Goal: Transaction & Acquisition: Obtain resource

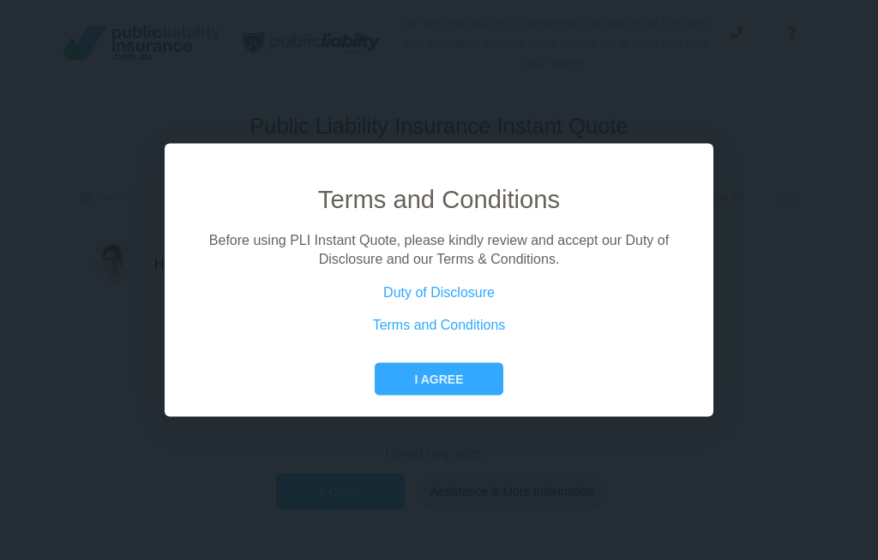
click at [461, 395] on button "I agree" at bounding box center [438, 378] width 128 height 33
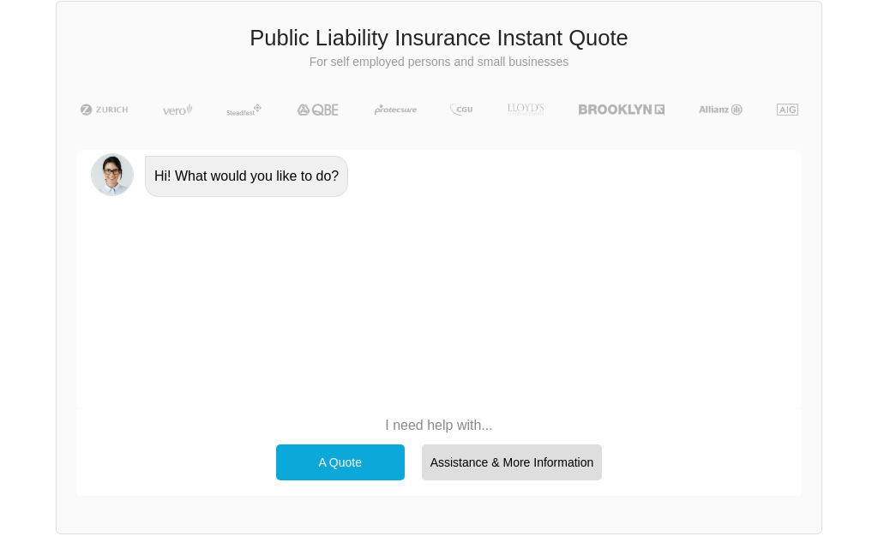
scroll to position [89, 0]
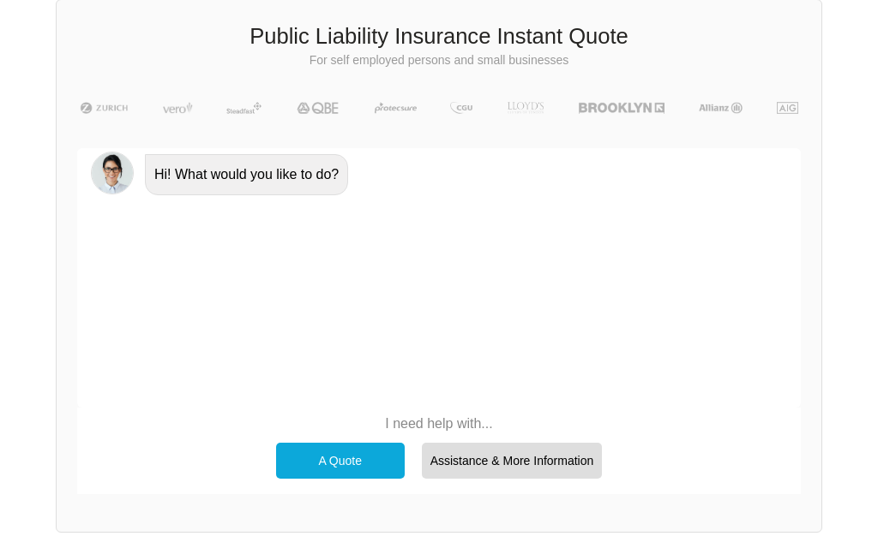
click at [338, 461] on div "A Quote" at bounding box center [340, 462] width 129 height 36
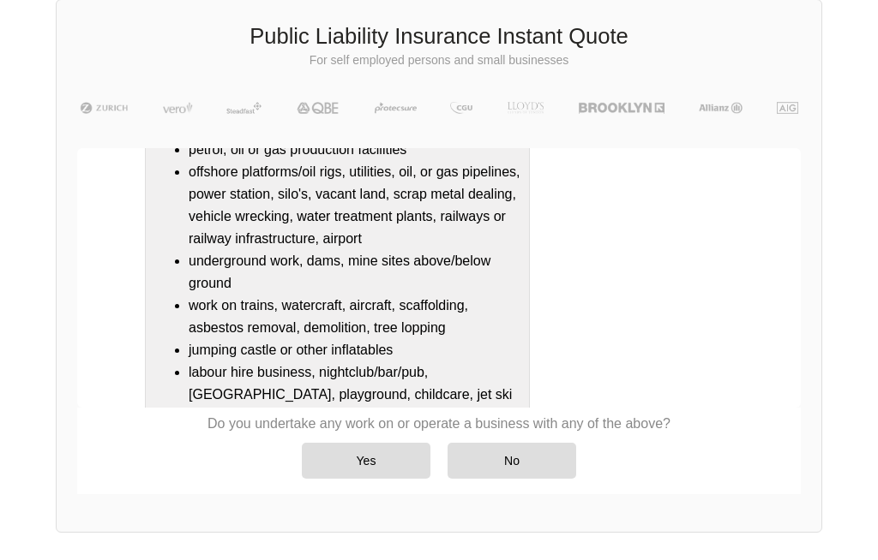
scroll to position [265, 0]
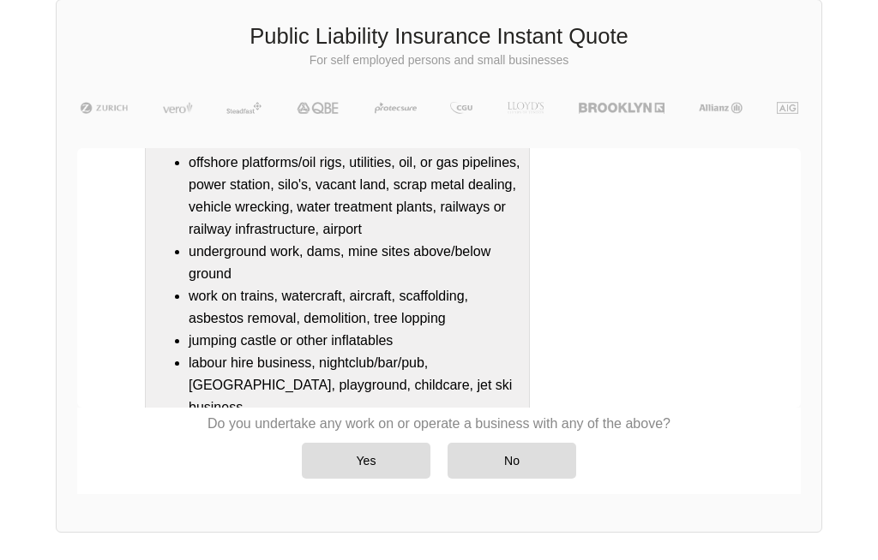
click at [520, 460] on div "No" at bounding box center [511, 461] width 129 height 36
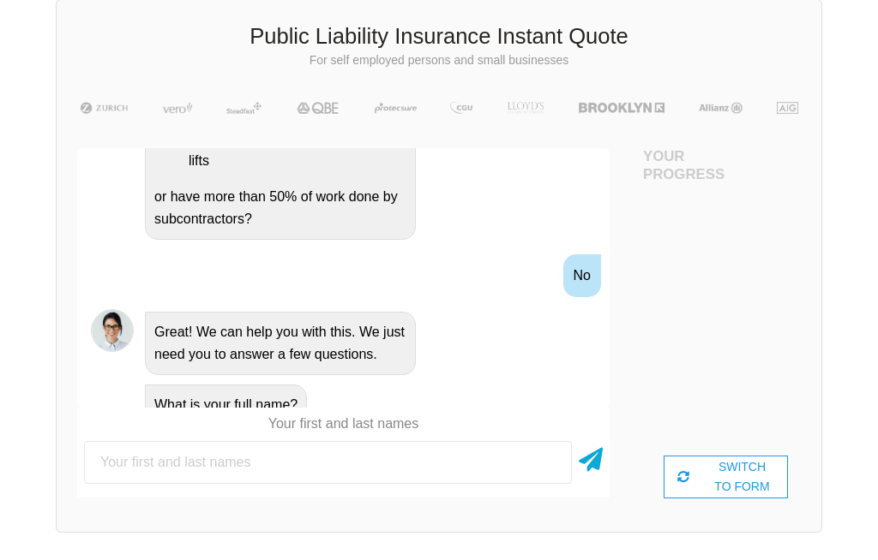
scroll to position [712, 0]
click at [84, 464] on input "text" at bounding box center [328, 462] width 488 height 43
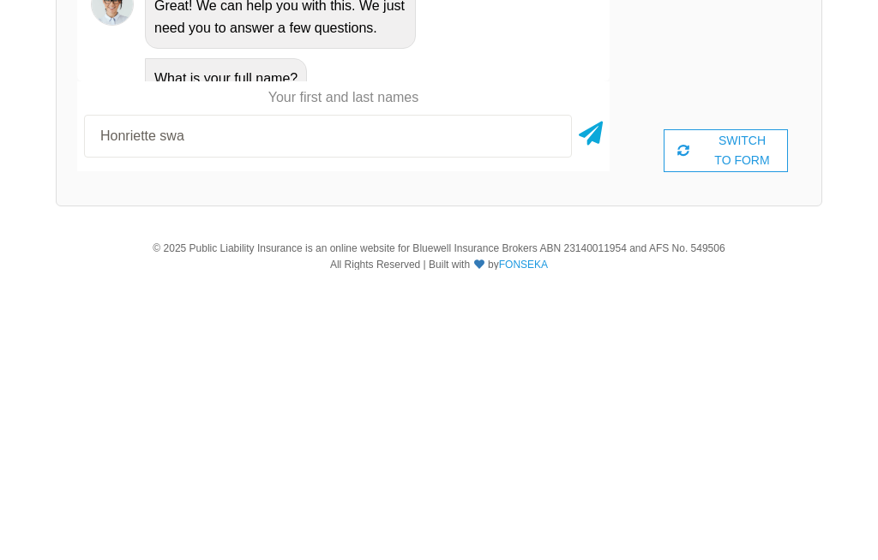
type input "Honriette swan"
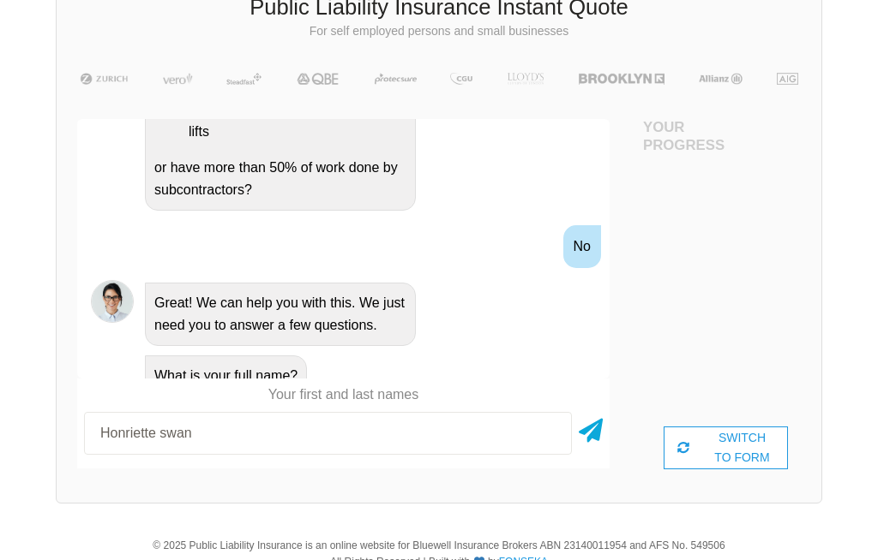
click at [588, 428] on icon at bounding box center [590, 427] width 24 height 31
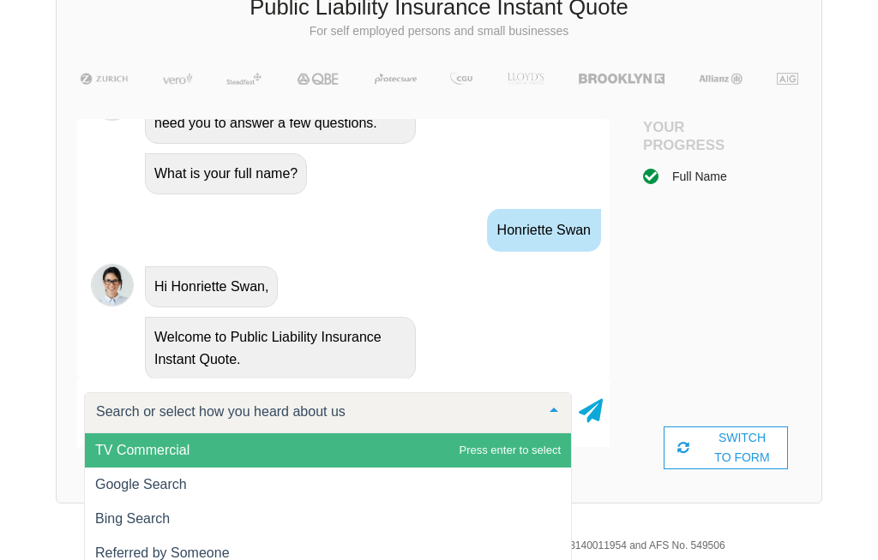
scroll to position [949, 0]
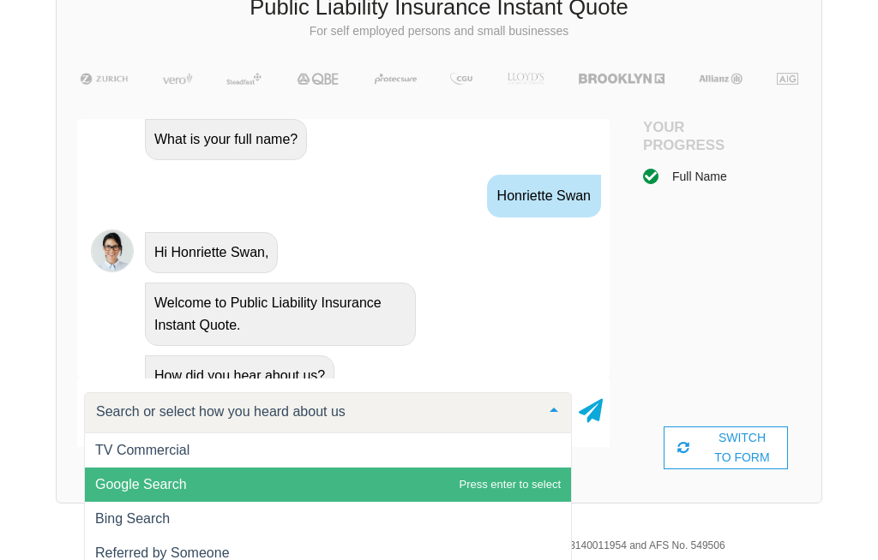
click at [141, 483] on span "Google Search" at bounding box center [141, 484] width 92 height 15
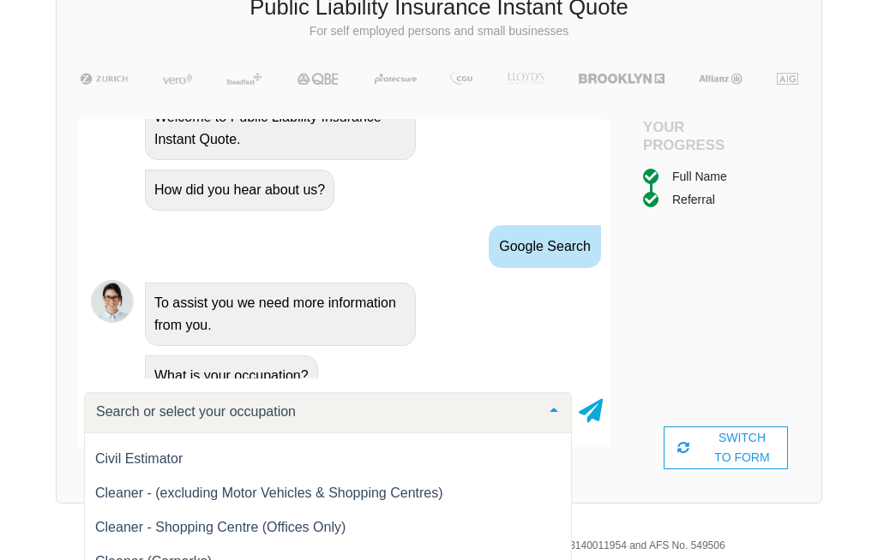
scroll to position [4831, 0]
click at [141, 488] on span "Cleaner - (excluding Motor Vehicles & Shopping Centres)" at bounding box center [269, 494] width 348 height 15
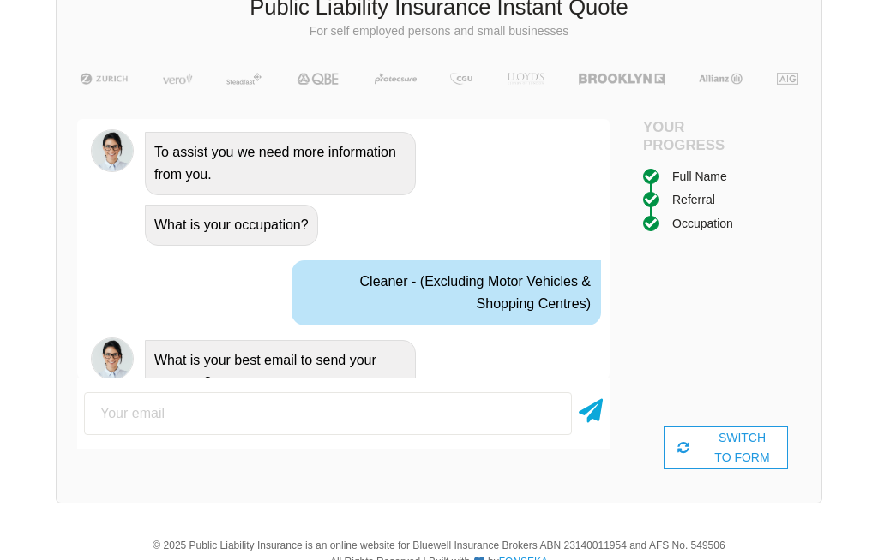
scroll to position [1292, 0]
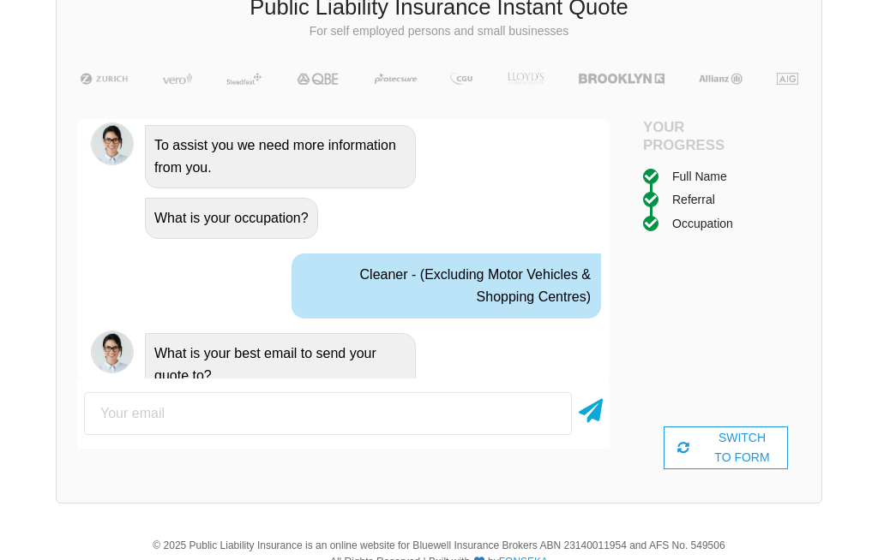
click at [127, 403] on input "email" at bounding box center [328, 413] width 488 height 43
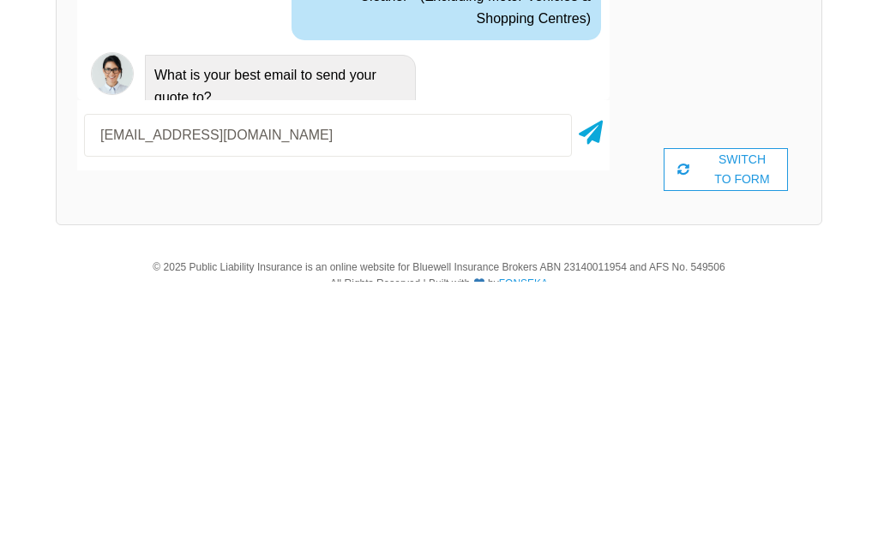
type input "[EMAIL_ADDRESS][DOMAIN_NAME]"
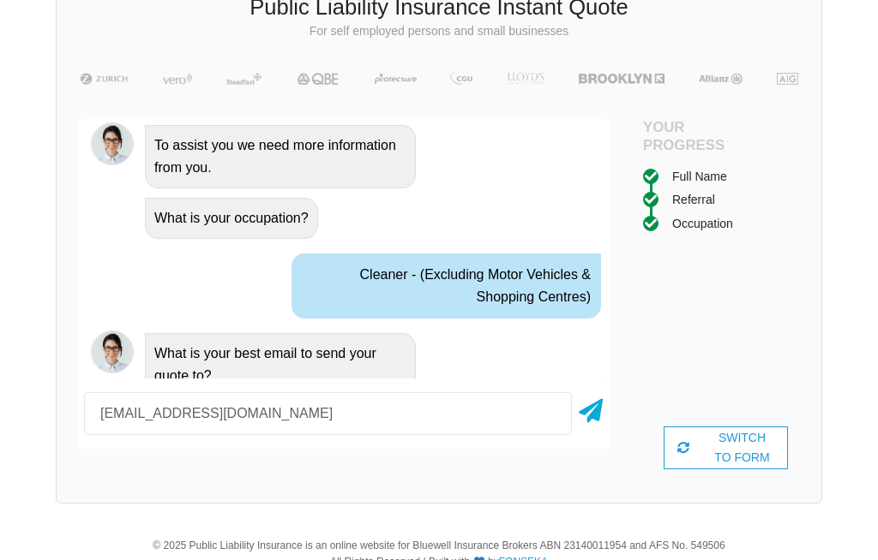
click at [595, 408] on icon at bounding box center [590, 407] width 24 height 31
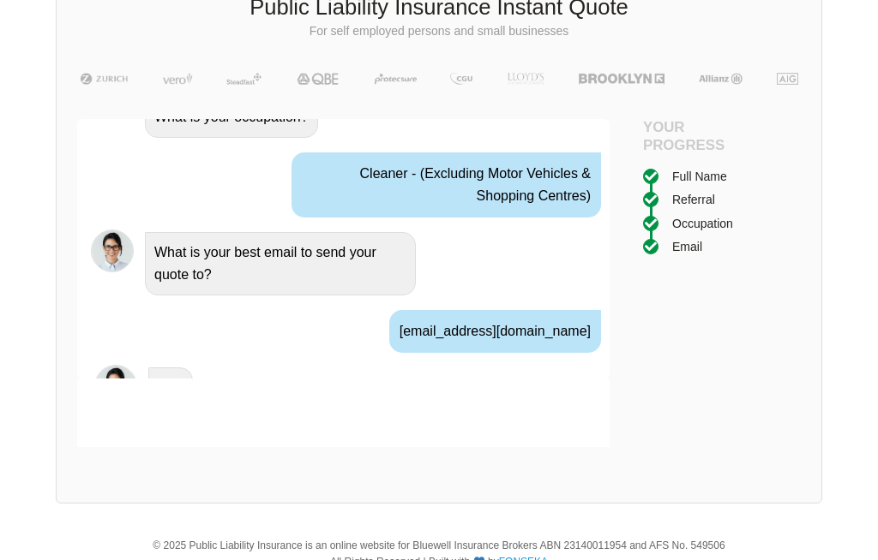
scroll to position [1405, 0]
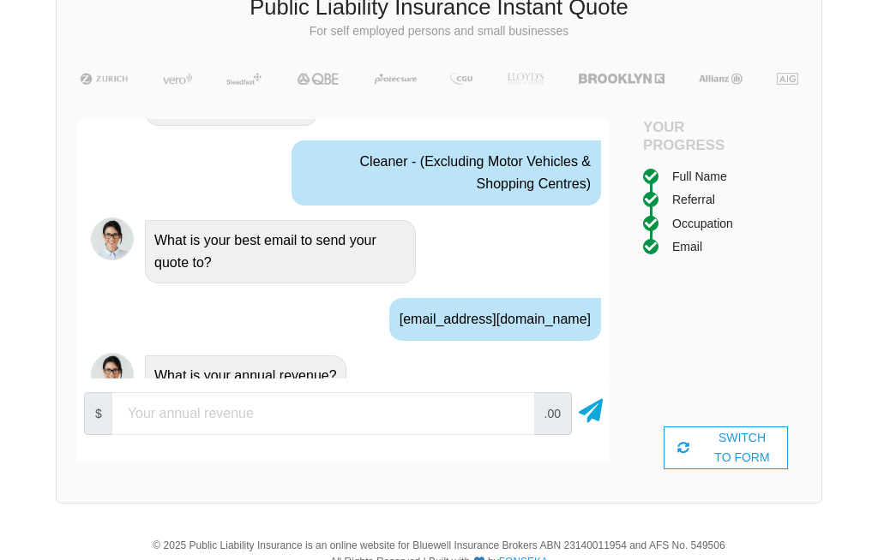
click at [147, 416] on input "number" at bounding box center [323, 413] width 422 height 43
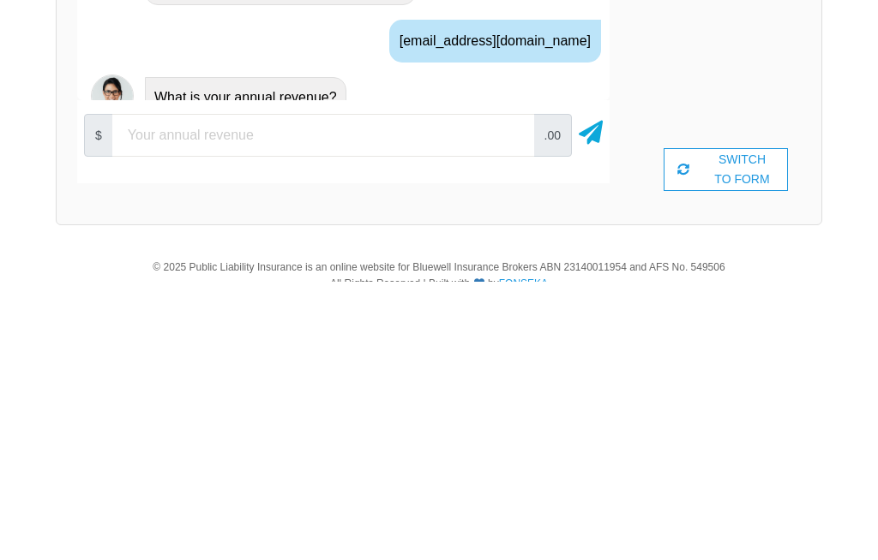
click at [596, 392] on icon at bounding box center [590, 407] width 24 height 31
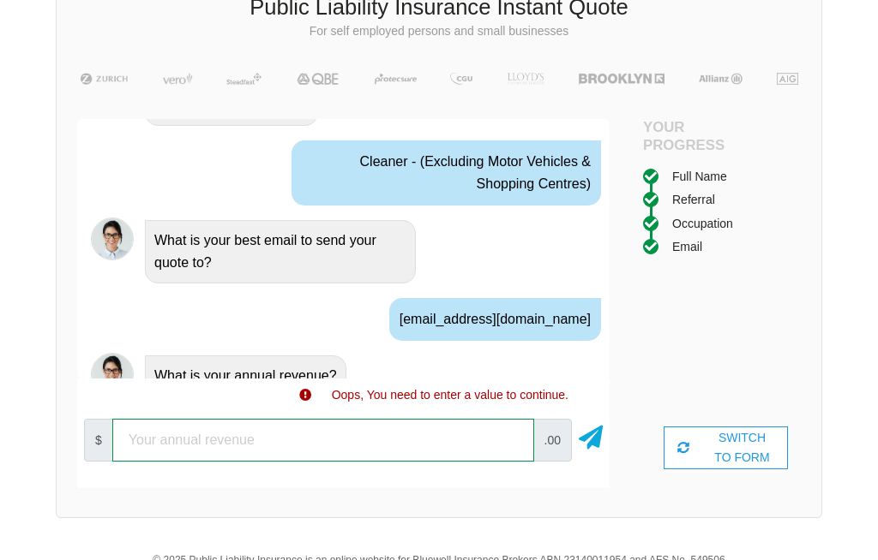
click at [249, 446] on input "number" at bounding box center [323, 440] width 422 height 43
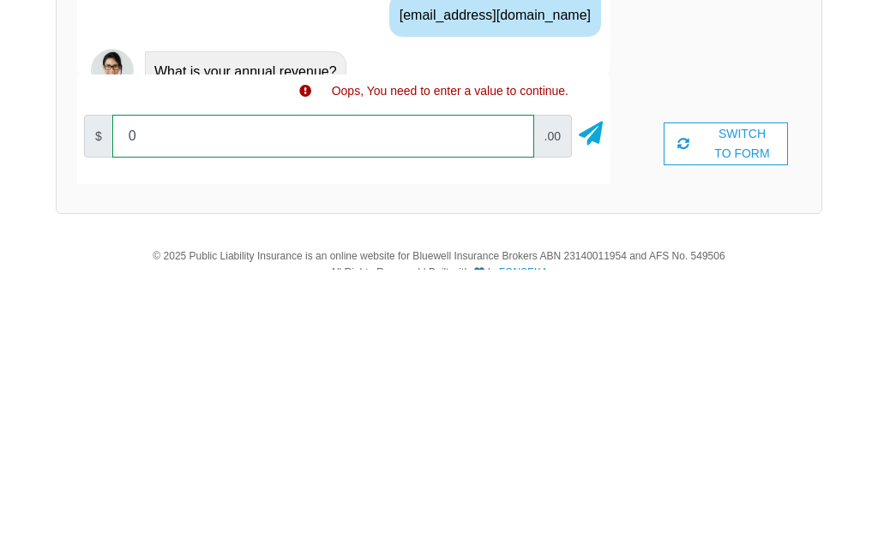
type input "0"
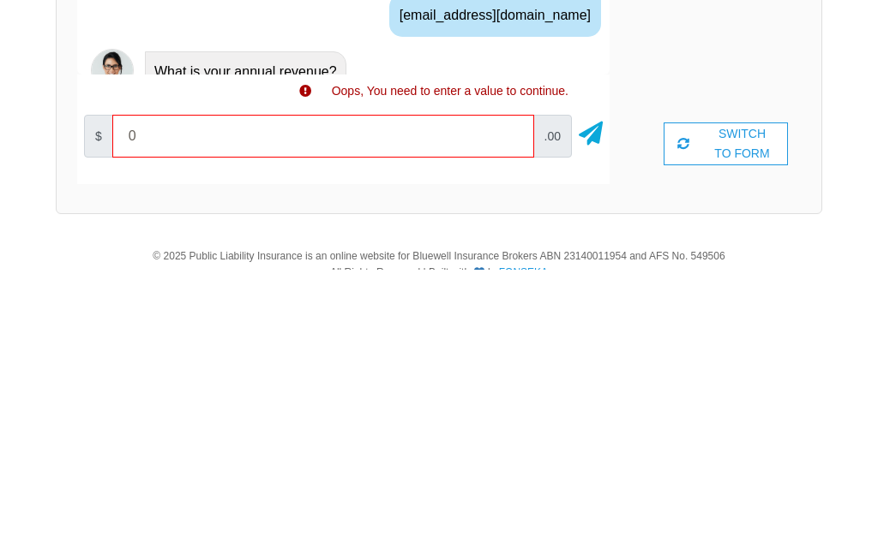
click at [601, 405] on icon at bounding box center [590, 420] width 24 height 31
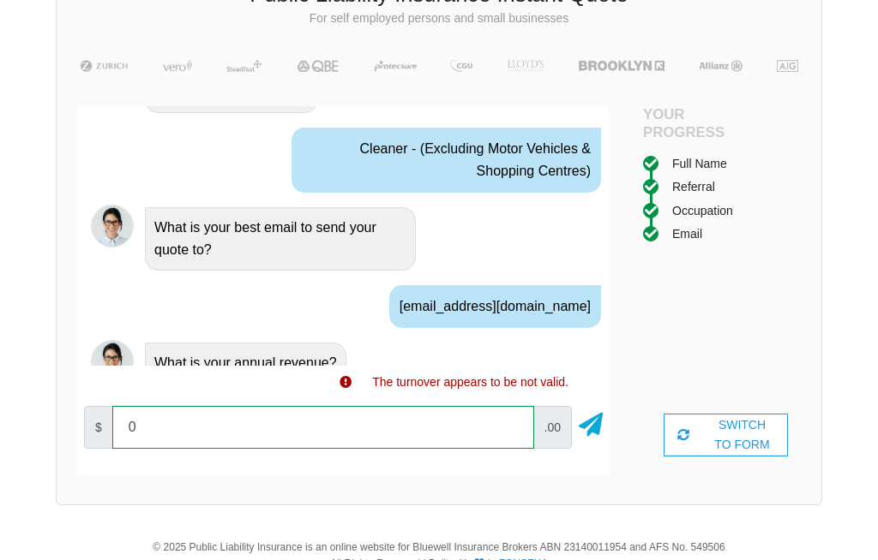
click at [174, 437] on input "0" at bounding box center [323, 427] width 422 height 43
